Goal: Task Accomplishment & Management: Complete application form

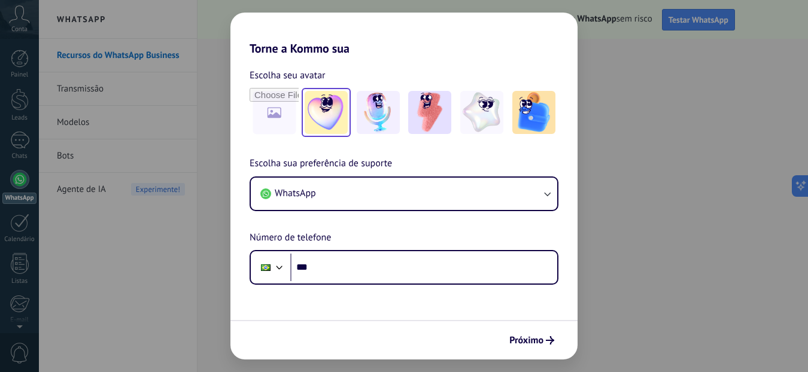
click at [324, 111] on img at bounding box center [326, 112] width 43 height 43
click at [326, 109] on img at bounding box center [326, 112] width 43 height 43
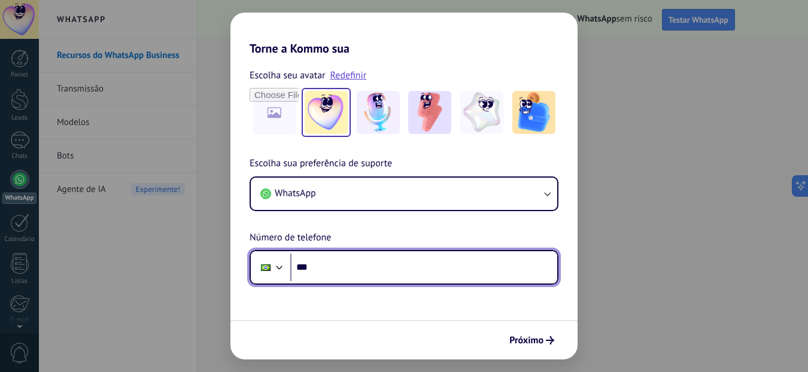
click at [328, 266] on input "***" at bounding box center [423, 268] width 267 height 28
type input "**********"
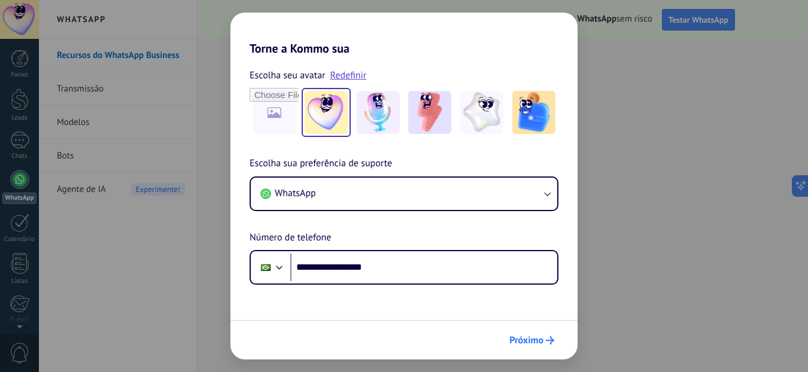
click at [528, 336] on span "Próximo" at bounding box center [526, 340] width 34 height 8
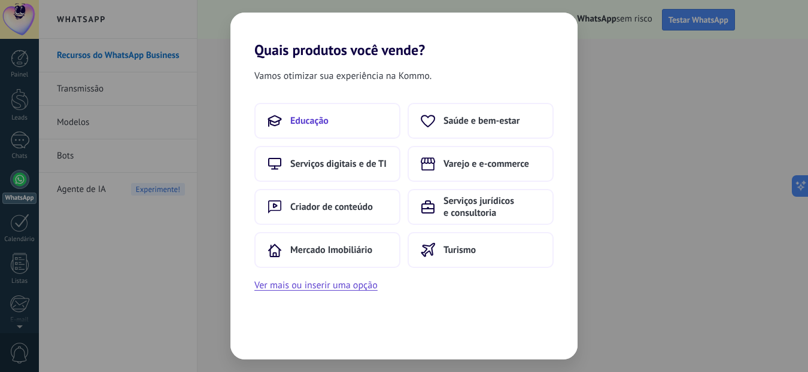
click at [325, 133] on button "Educação" at bounding box center [327, 121] width 146 height 36
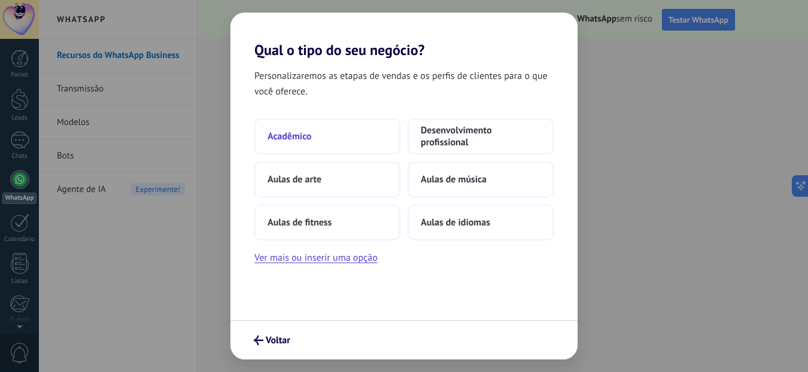
click at [310, 133] on span "Acadêmico" at bounding box center [289, 136] width 44 height 12
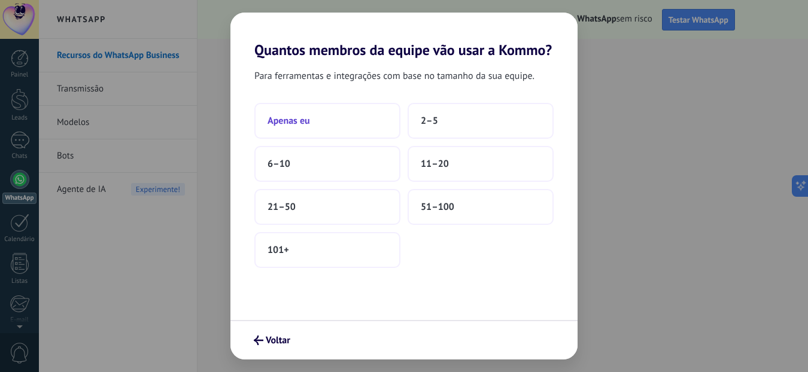
click at [324, 120] on button "Apenas eu" at bounding box center [327, 121] width 146 height 36
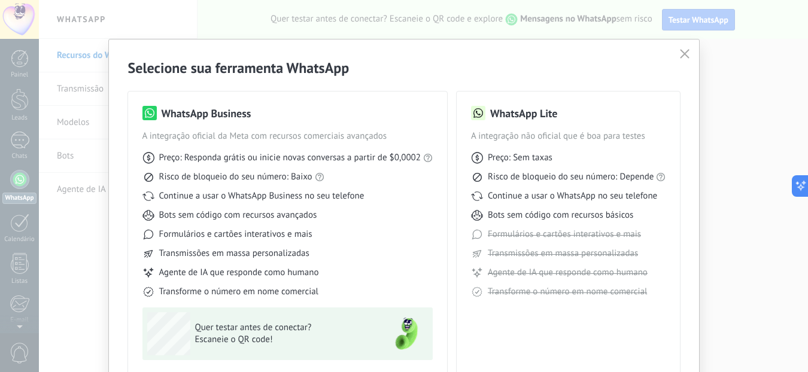
click at [681, 50] on icon "button" at bounding box center [685, 54] width 10 height 10
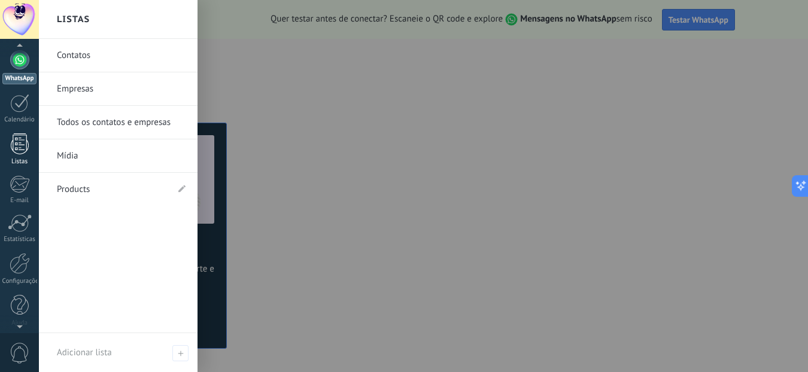
scroll to position [126, 0]
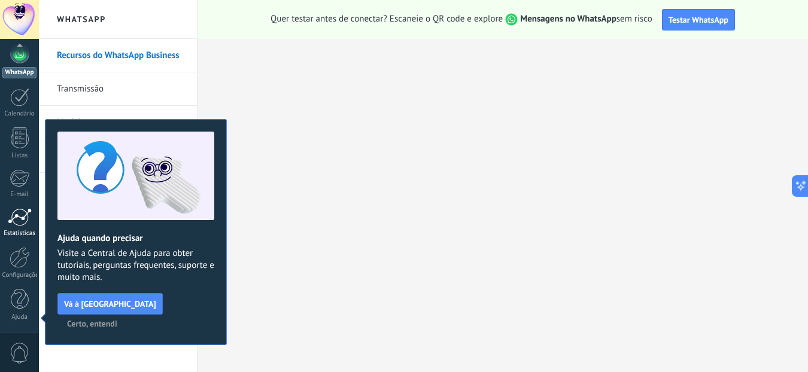
click at [17, 230] on div "Estatísticas" at bounding box center [19, 234] width 35 height 8
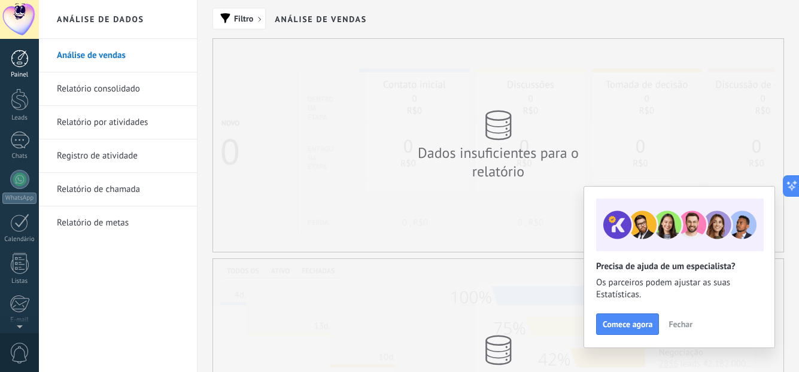
click at [17, 65] on div at bounding box center [20, 59] width 18 height 18
